Goal: Task Accomplishment & Management: Complete application form

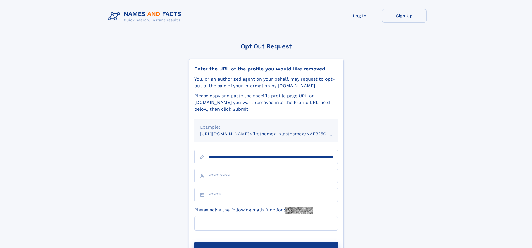
scroll to position [0, 66]
type input "**********"
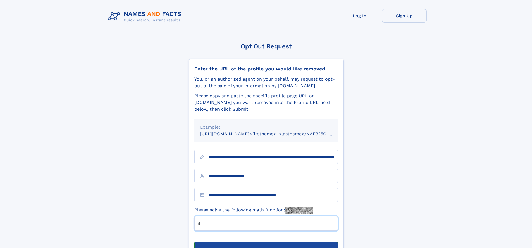
type input "*"
click at [266, 242] on button "Submit Opt Out Request" at bounding box center [266, 251] width 144 height 18
